Goal: Complete application form

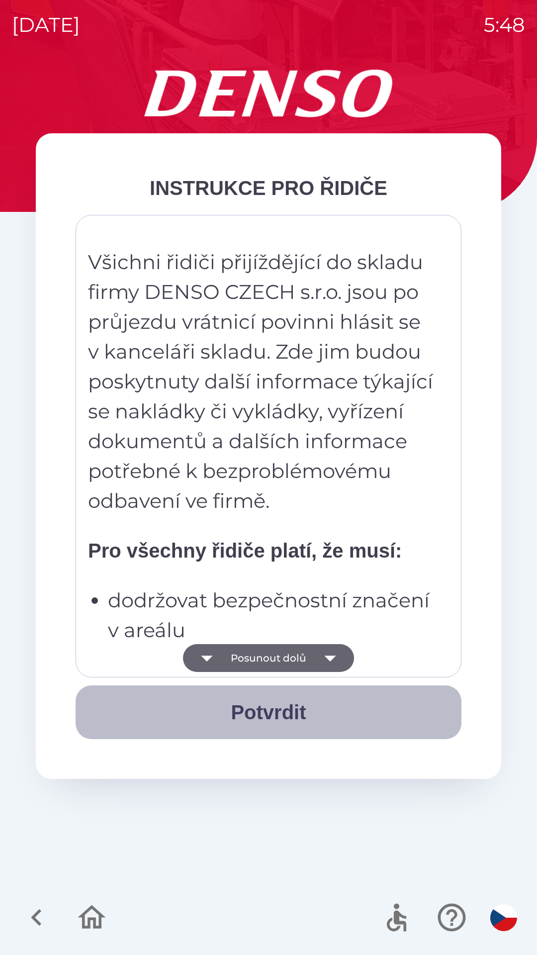
click at [270, 711] on button "Potvrdit" at bounding box center [269, 712] width 386 height 54
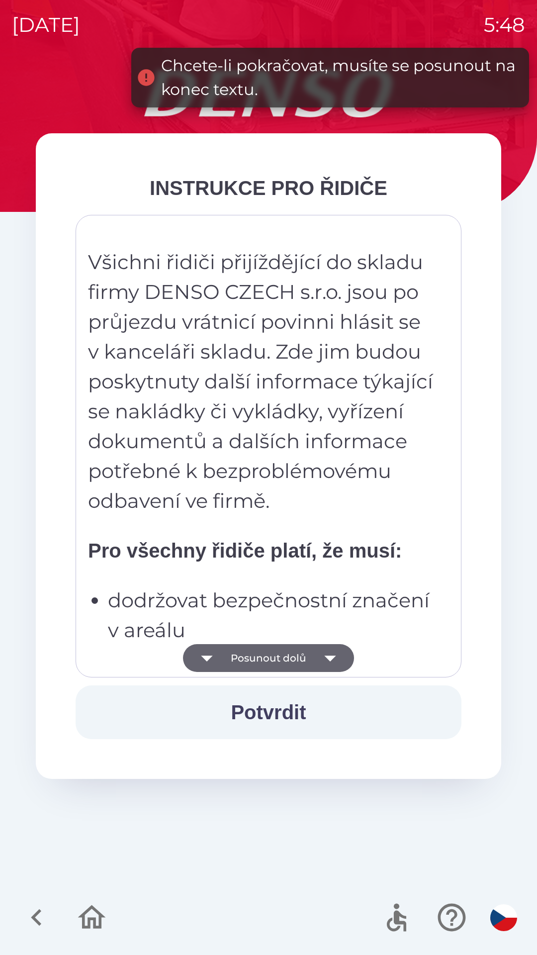
click at [248, 656] on button "Posunout dolů" at bounding box center [268, 658] width 171 height 28
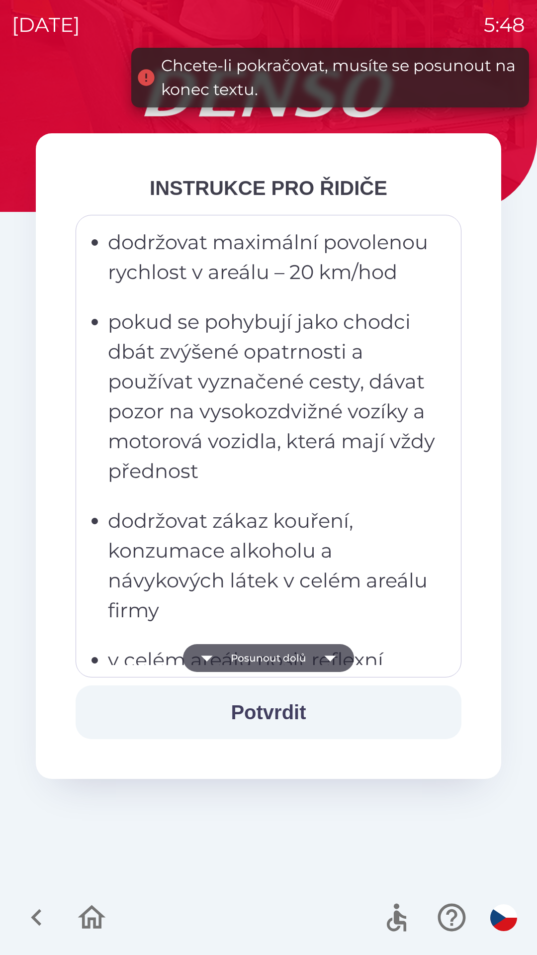
click at [247, 661] on button "Posunout dolů" at bounding box center [268, 658] width 171 height 28
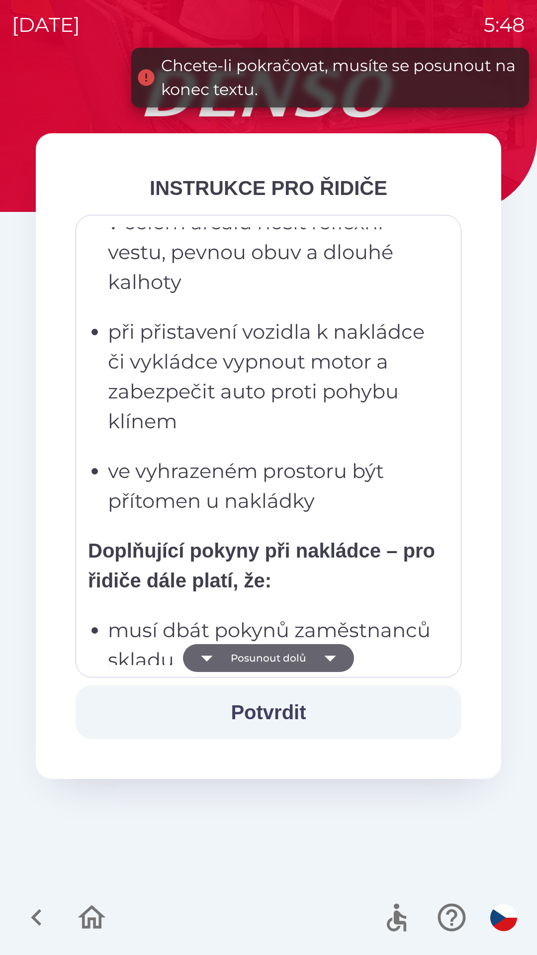
click at [250, 657] on button "Posunout dolů" at bounding box center [268, 658] width 171 height 28
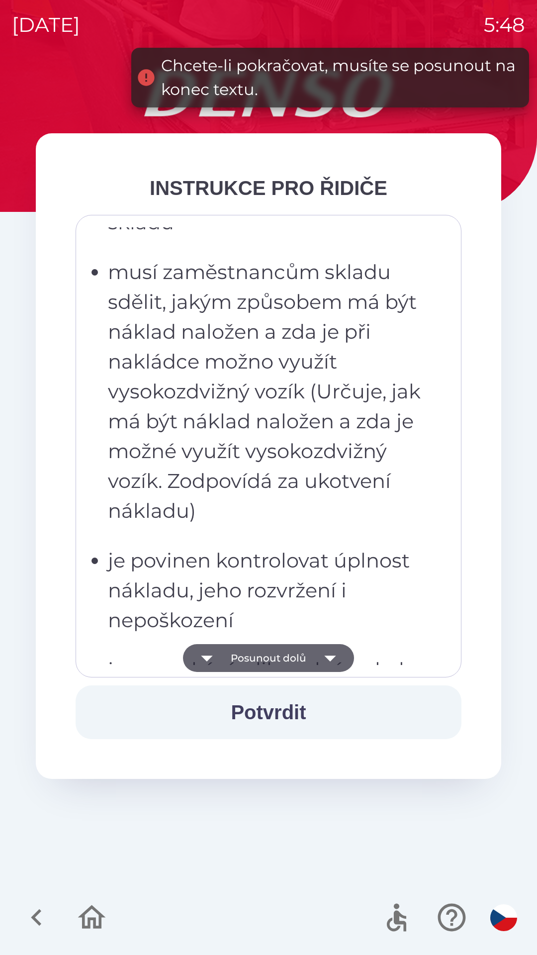
click at [254, 651] on button "Posunout dolů" at bounding box center [268, 658] width 171 height 28
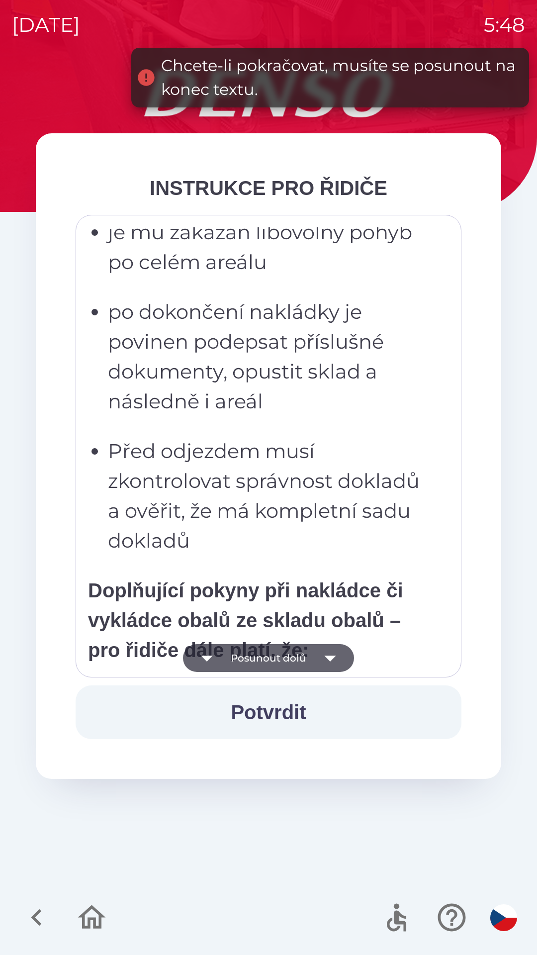
click at [260, 661] on button "Posunout dolů" at bounding box center [268, 658] width 171 height 28
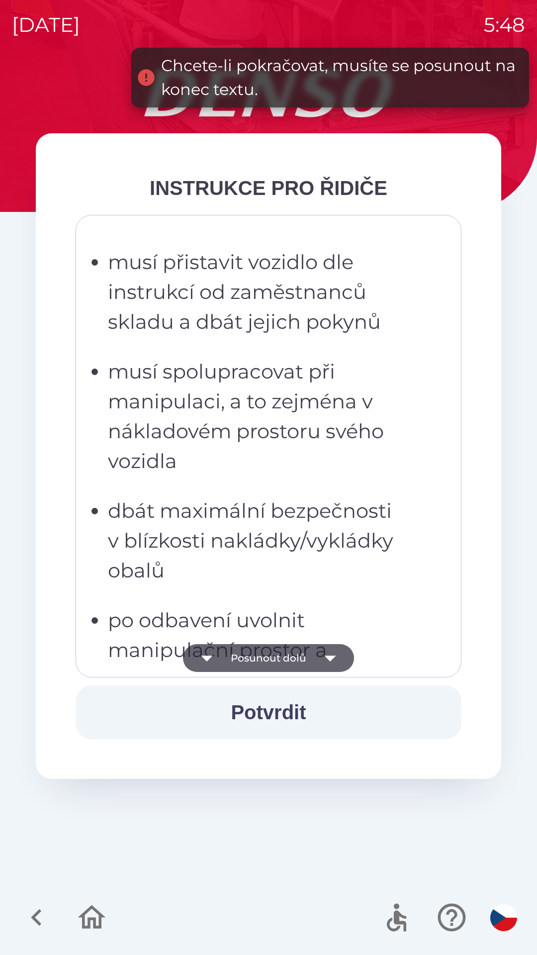
click at [253, 655] on button "Posunout dolů" at bounding box center [268, 658] width 171 height 28
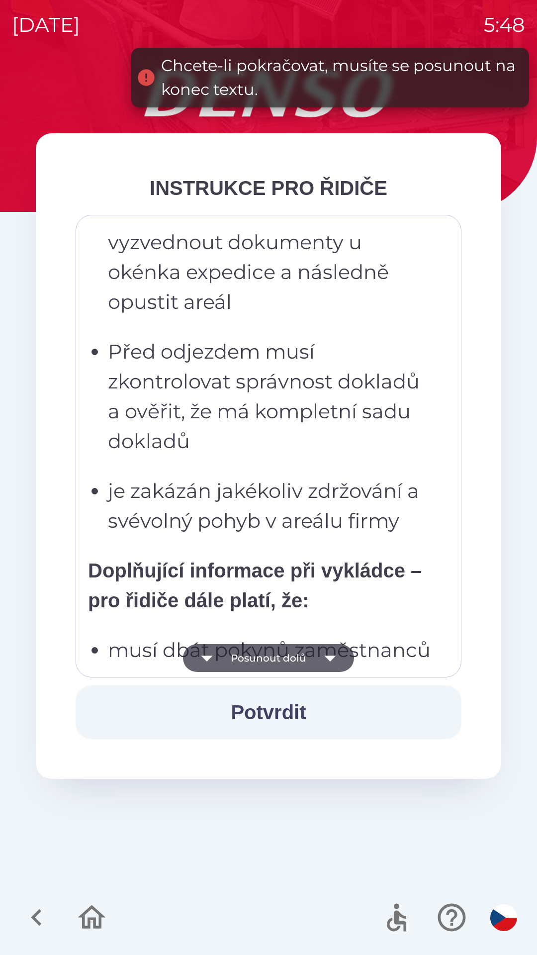
click at [254, 656] on button "Posunout dolů" at bounding box center [268, 658] width 171 height 28
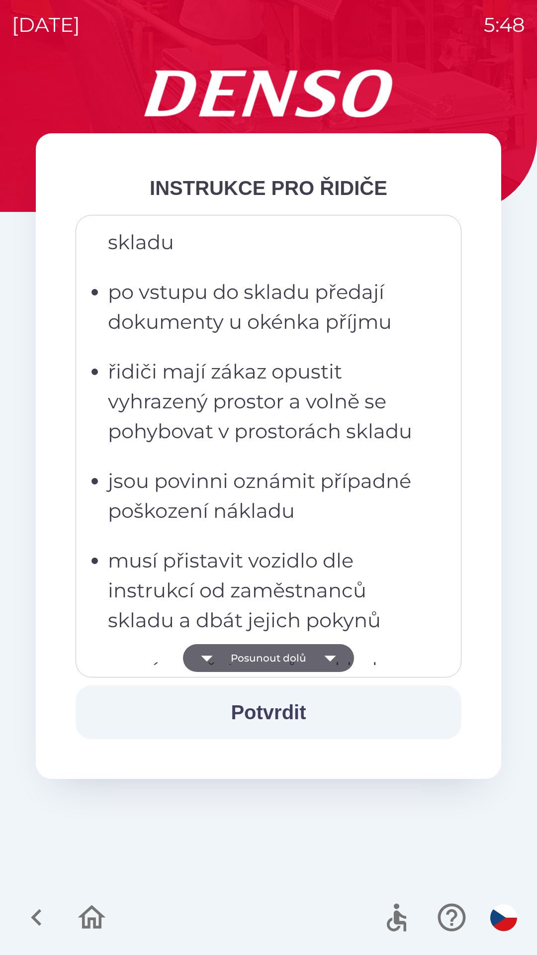
click at [250, 661] on button "Posunout dolů" at bounding box center [268, 658] width 171 height 28
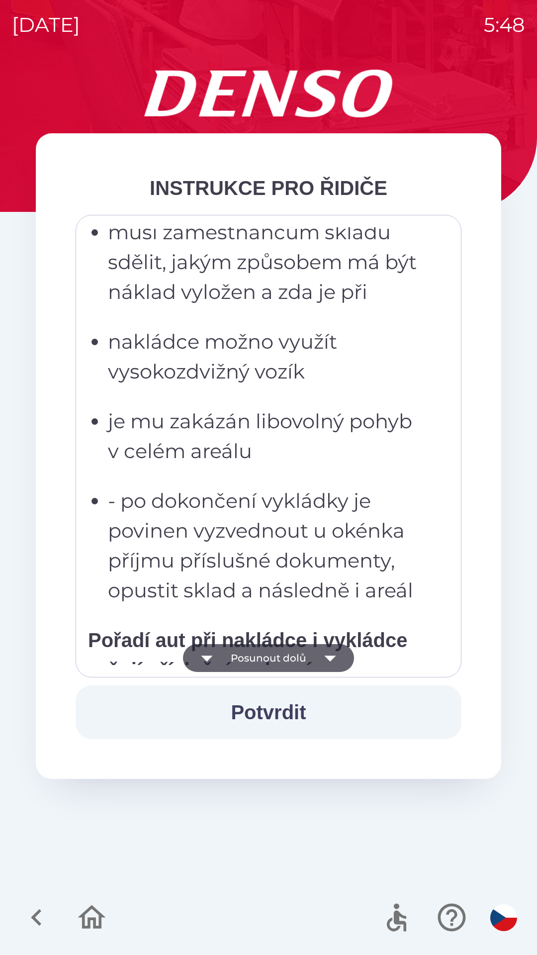
click at [256, 659] on button "Posunout dolů" at bounding box center [268, 658] width 171 height 28
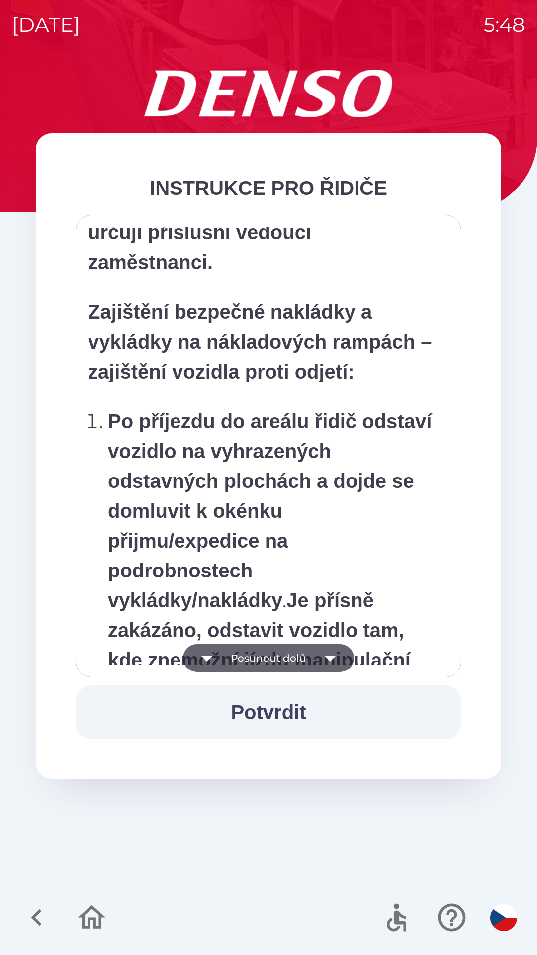
click at [256, 663] on button "Posunout dolů" at bounding box center [268, 658] width 171 height 28
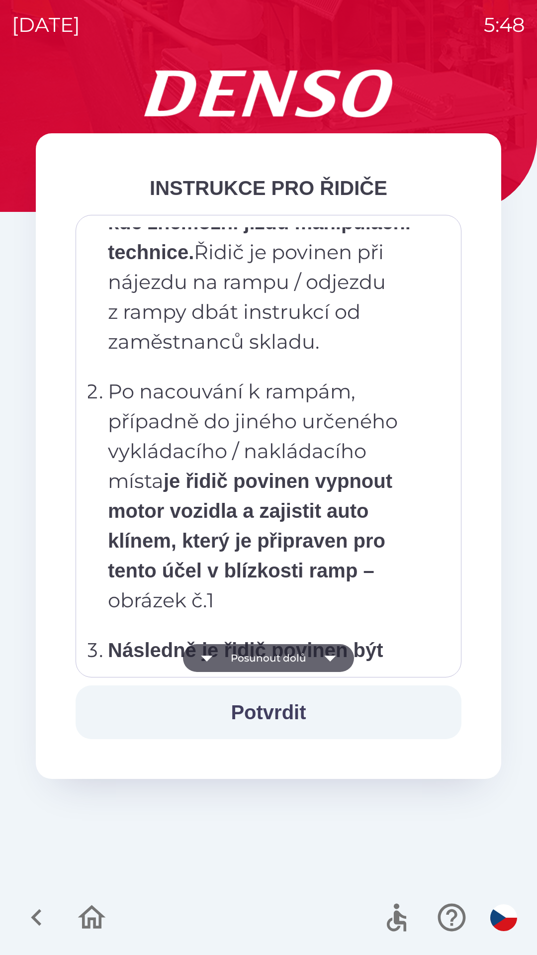
click at [257, 660] on button "Posunout dolů" at bounding box center [268, 658] width 171 height 28
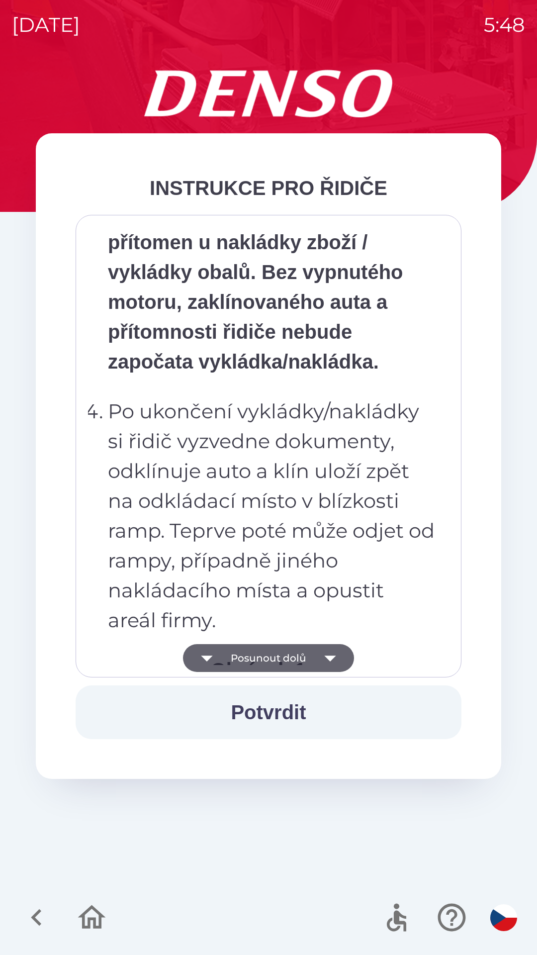
click at [256, 656] on button "Posunout dolů" at bounding box center [268, 658] width 171 height 28
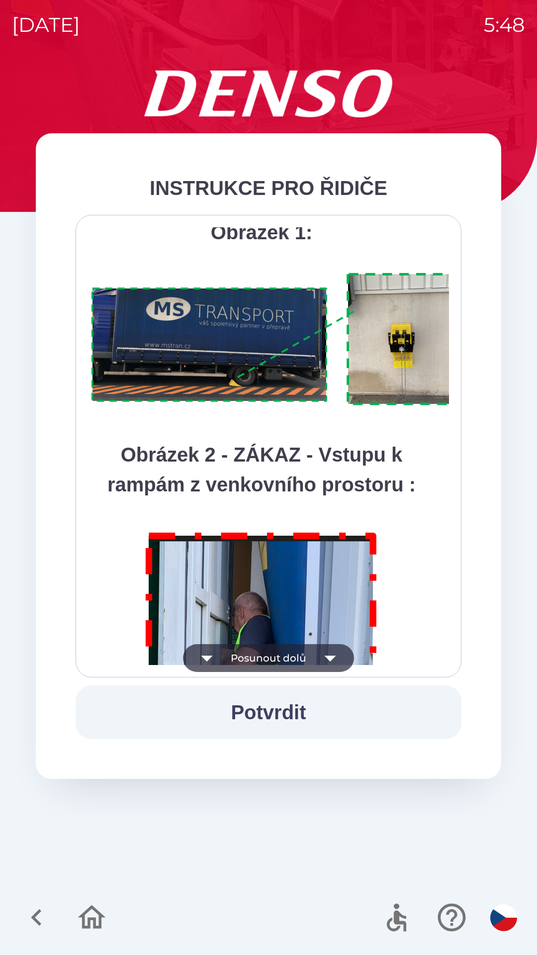
click at [258, 654] on button "Posunout dolů" at bounding box center [268, 658] width 171 height 28
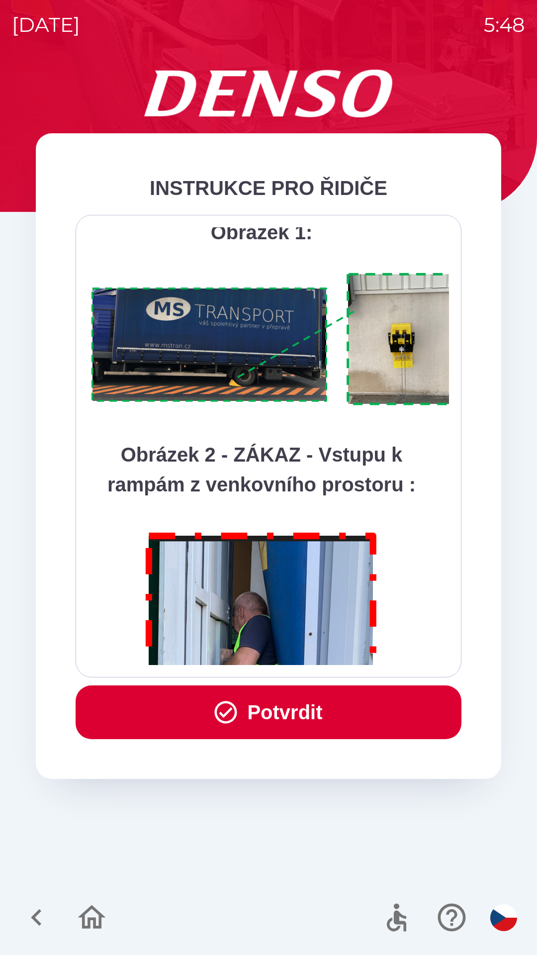
scroll to position [5587, 0]
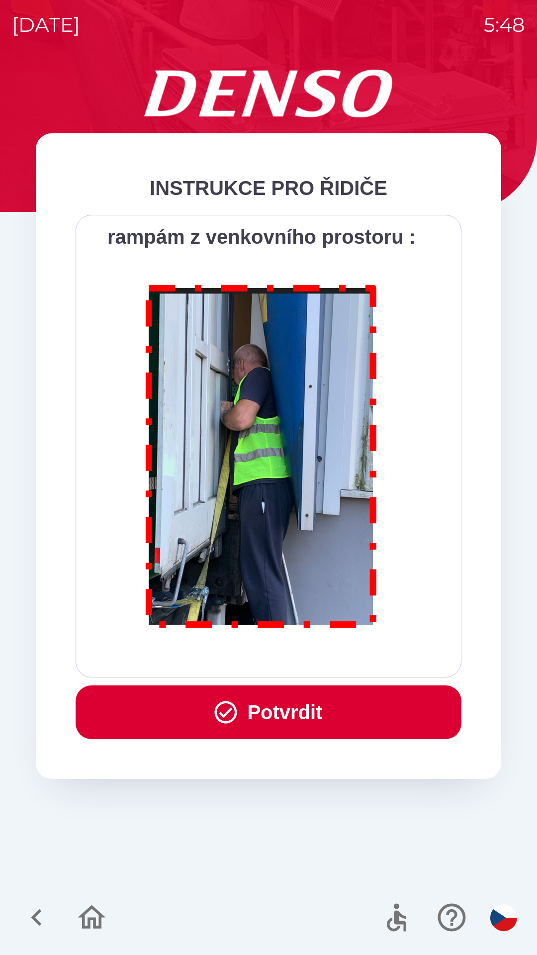
click at [257, 656] on div "Všichni řidiči přijíždějící do skladu firmy DENSO CZECH s.r.o. jsou po průjezdu…" at bounding box center [268, 446] width 361 height 438
click at [277, 718] on button "Potvrdit" at bounding box center [269, 712] width 386 height 54
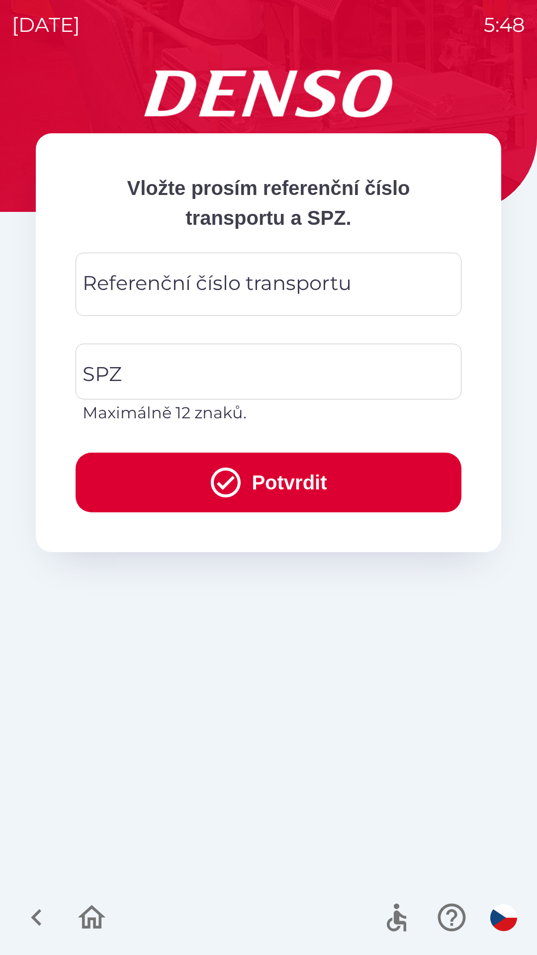
click at [150, 286] on div "Referenční číslo transportu Referenční číslo transportu" at bounding box center [269, 284] width 386 height 63
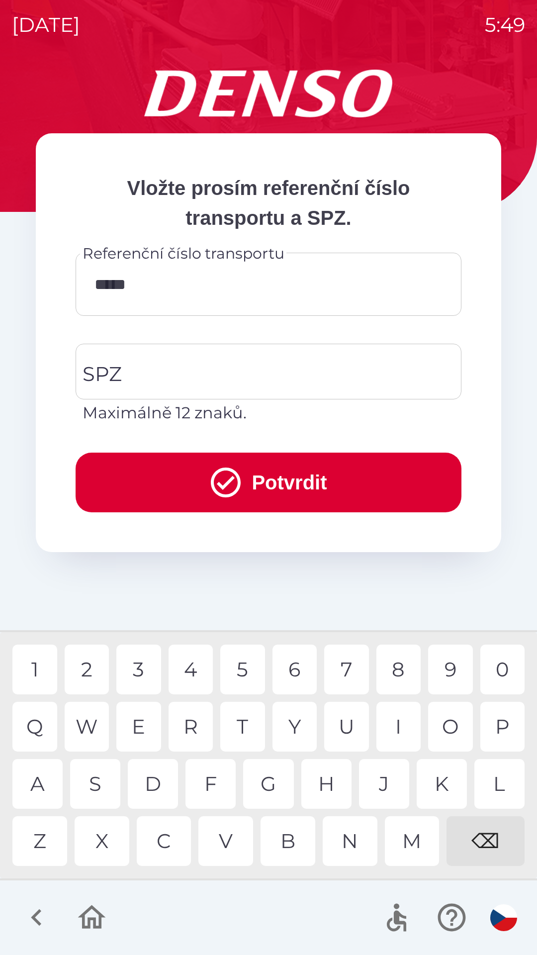
click at [245, 672] on div "5" at bounding box center [242, 669] width 45 height 50
type input "******"
click at [118, 360] on div "SPZ SPZ Maximálně 12 znaků." at bounding box center [269, 384] width 386 height 81
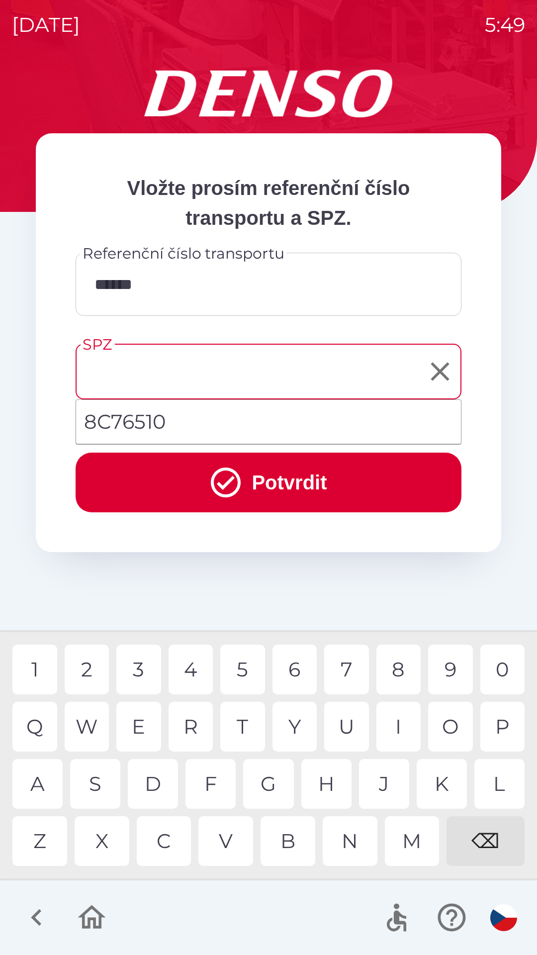
click at [108, 415] on li "8C76510" at bounding box center [268, 422] width 385 height 36
type input "*******"
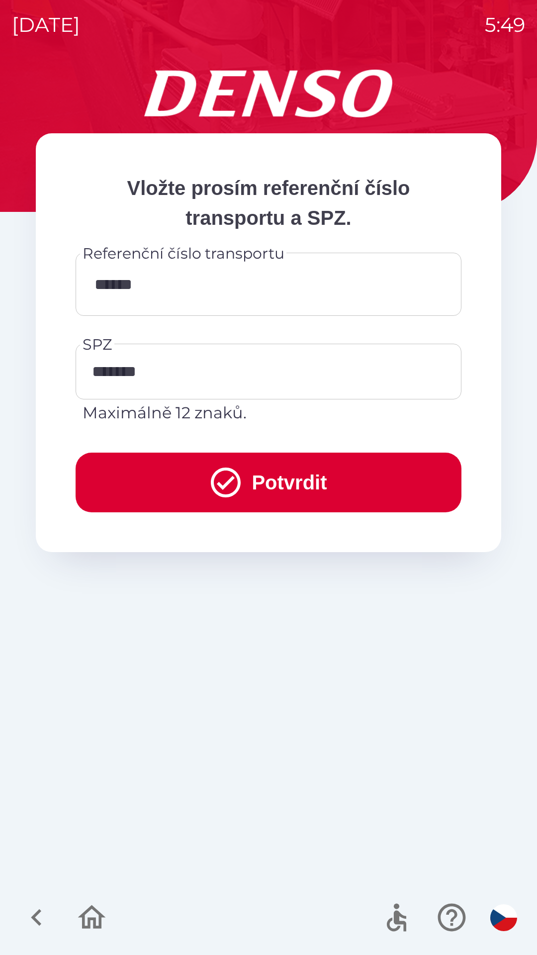
click at [177, 473] on button "Potvrdit" at bounding box center [269, 482] width 386 height 60
